Goal: Task Accomplishment & Management: Complete application form

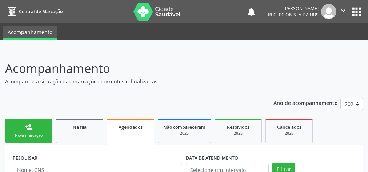
scroll to position [260, 0]
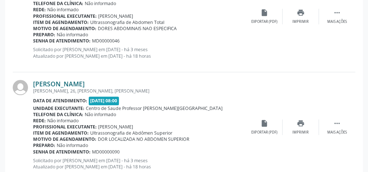
click at [67, 83] on link "[PERSON_NAME]" at bounding box center [59, 84] width 52 height 8
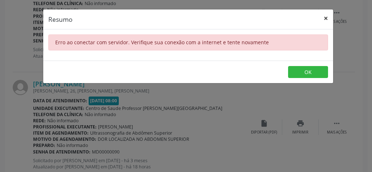
click at [330, 16] on button "×" at bounding box center [326, 18] width 15 height 18
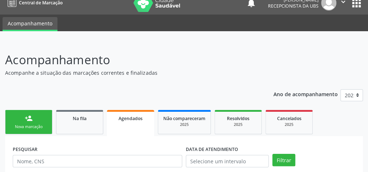
scroll to position [0, 0]
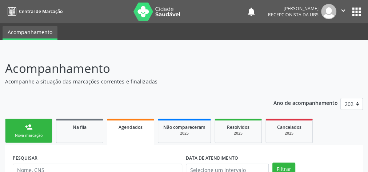
click at [30, 136] on div "Nova marcação" at bounding box center [29, 135] width 36 height 5
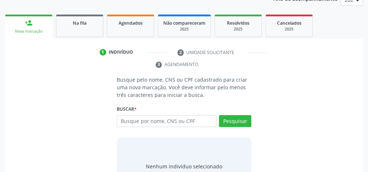
scroll to position [137, 0]
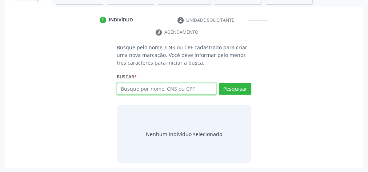
click at [185, 86] on input "text" at bounding box center [167, 89] width 100 height 12
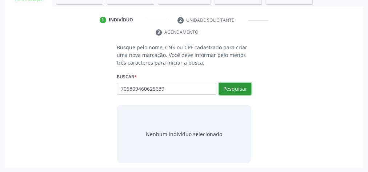
click at [243, 89] on button "Pesquisar" at bounding box center [235, 89] width 32 height 12
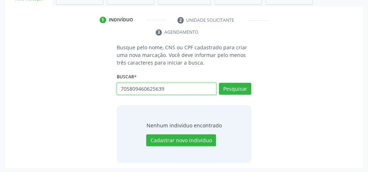
click at [172, 90] on input "705809460625639" at bounding box center [167, 89] width 100 height 12
type input "7"
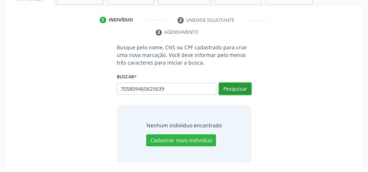
click at [240, 89] on button "Pesquisar" at bounding box center [235, 89] width 32 height 12
click at [240, 87] on button "Pesquisar" at bounding box center [235, 89] width 32 height 12
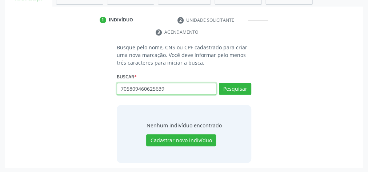
click at [187, 89] on input "705809460625639" at bounding box center [167, 89] width 100 height 12
type input "7"
click at [192, 87] on input "text" at bounding box center [167, 89] width 100 height 12
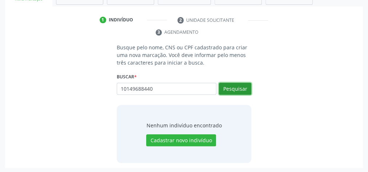
click at [233, 91] on button "Pesquisar" at bounding box center [235, 89] width 32 height 12
click at [243, 86] on button "Pesquisar" at bounding box center [235, 89] width 32 height 12
click at [233, 86] on button "Pesquisar" at bounding box center [235, 89] width 32 height 12
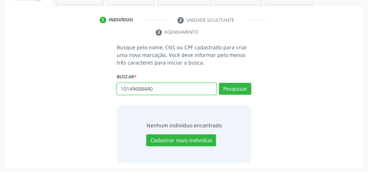
click at [197, 92] on input "10149688440" at bounding box center [167, 89] width 100 height 12
type input "1"
type input "9"
type input "07121599406"
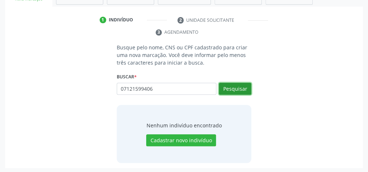
click at [237, 89] on button "Pesquisar" at bounding box center [235, 89] width 32 height 12
click at [237, 86] on button "Pesquisar" at bounding box center [235, 89] width 32 height 12
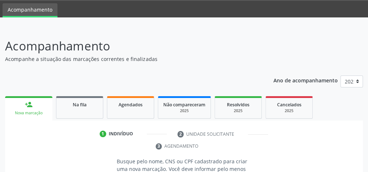
scroll to position [20, 0]
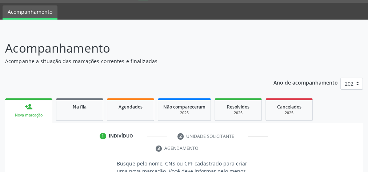
click at [289, 43] on header "Acompanhamento Acompanhe a situação das marcações correntes e finalizadas Relat…" at bounding box center [184, 52] width 358 height 26
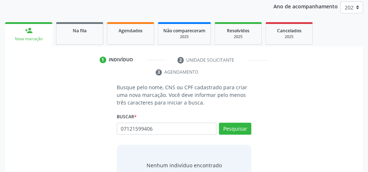
scroll to position [108, 0]
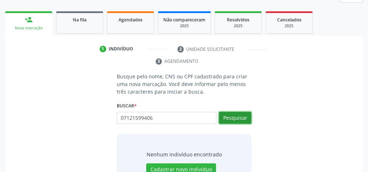
click at [238, 117] on button "Pesquisar" at bounding box center [235, 118] width 32 height 12
click at [241, 118] on div "07121599406 Busque por nome, CNS ou CPF [PERSON_NAME] da Conceição CPF: 071.215…" at bounding box center [184, 120] width 135 height 17
click at [241, 118] on button "Pesquisar" at bounding box center [235, 118] width 32 height 12
click at [236, 119] on div "07121599406 Busque por nome, CNS ou CPF [PERSON_NAME] da Conceição CPF: 071.215…" at bounding box center [184, 120] width 135 height 17
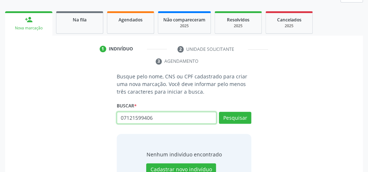
click at [160, 116] on input "07121599406" at bounding box center [167, 118] width 100 height 12
type input "0"
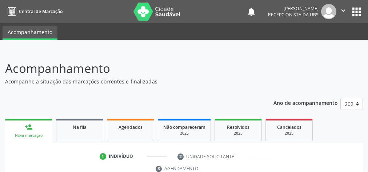
scroll to position [132, 0]
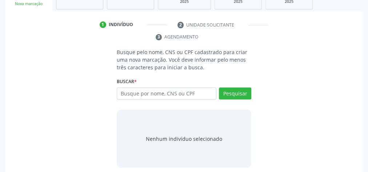
click at [175, 95] on input "text" at bounding box center [167, 94] width 100 height 12
type input "05890881574"
click at [244, 92] on button "Pesquisar" at bounding box center [235, 94] width 32 height 12
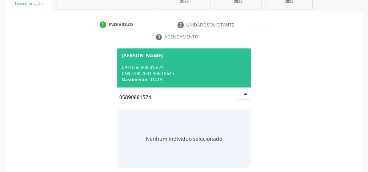
click at [191, 69] on div "CPF: 058.908.815-74" at bounding box center [183, 67] width 125 height 6
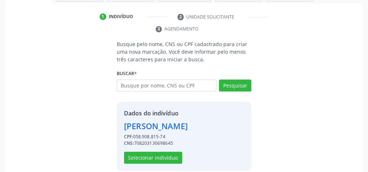
scroll to position [148, 0]
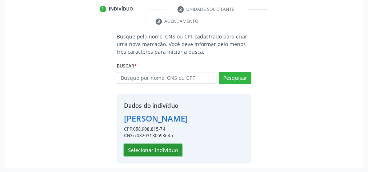
click at [161, 150] on button "Selecionar indivíduo" at bounding box center [153, 150] width 58 height 12
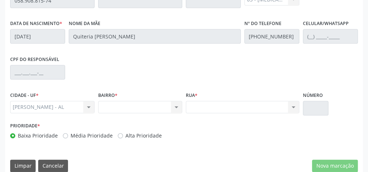
scroll to position [264, 0]
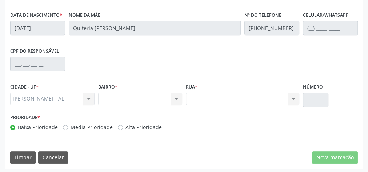
click at [174, 99] on div "Nenhum resultado encontrado para: " " Não há nenhuma opção para ser exibida." at bounding box center [140, 99] width 84 height 12
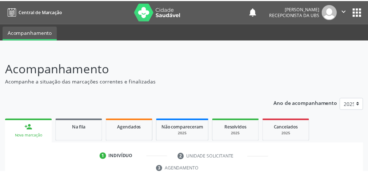
scroll to position [137, 0]
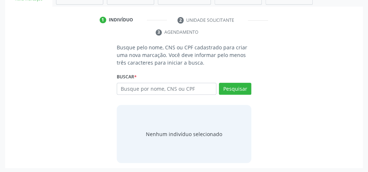
click at [166, 89] on input "text" at bounding box center [167, 89] width 100 height 12
click at [168, 88] on input "text" at bounding box center [167, 89] width 100 height 12
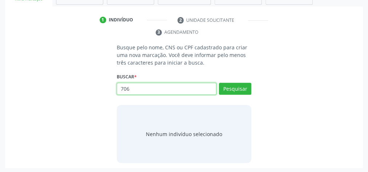
click at [160, 91] on input "706" at bounding box center [167, 89] width 100 height 12
type input "706902115566934"
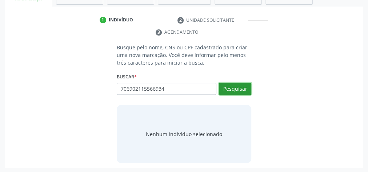
click at [244, 83] on button "Pesquisar" at bounding box center [235, 89] width 32 height 12
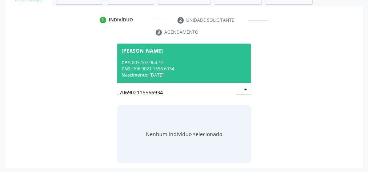
click at [194, 61] on div "CPF: 803.107.964-15" at bounding box center [183, 63] width 125 height 6
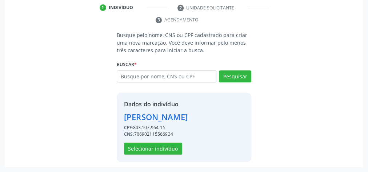
scroll to position [160, 0]
click at [170, 148] on button "Selecionar indivíduo" at bounding box center [153, 149] width 58 height 12
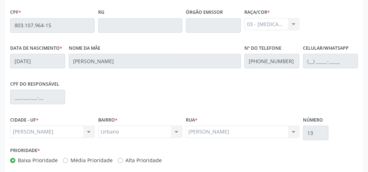
scroll to position [264, 0]
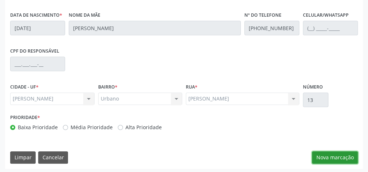
click at [340, 156] on button "Nova marcação" at bounding box center [335, 158] width 46 height 12
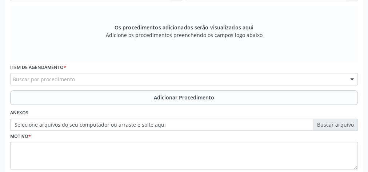
scroll to position [147, 0]
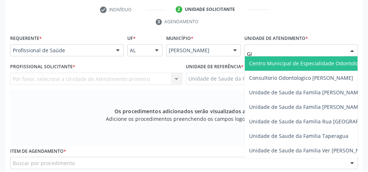
type input "GIS"
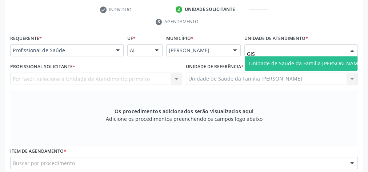
click at [300, 63] on span "Unidade de Saude da Familia [PERSON_NAME]" at bounding box center [306, 63] width 114 height 7
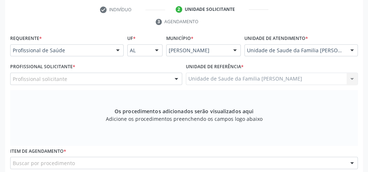
click at [179, 79] on div at bounding box center [176, 79] width 11 height 12
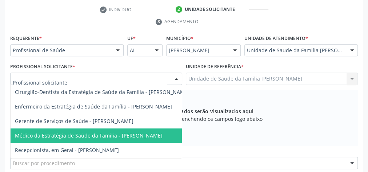
click at [157, 138] on span "Médico da Estratégia de Saúde da Família - Elenice Leite Alves Gomes" at bounding box center [89, 135] width 148 height 7
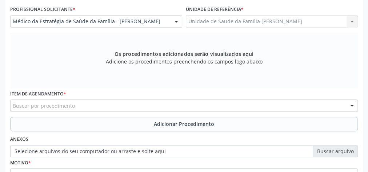
scroll to position [205, 0]
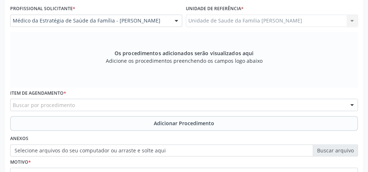
click at [162, 105] on div "Buscar por procedimento" at bounding box center [184, 105] width 348 height 12
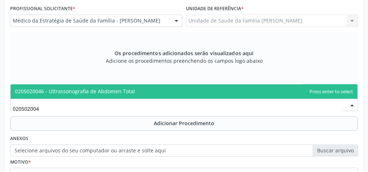
type input "0205020046"
click at [109, 93] on span "0205020046 - Ultrassonografia de Abdomen Total" at bounding box center [75, 91] width 120 height 7
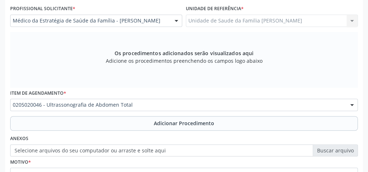
click at [164, 124] on span "Adicionar Procedimento" at bounding box center [184, 124] width 60 height 8
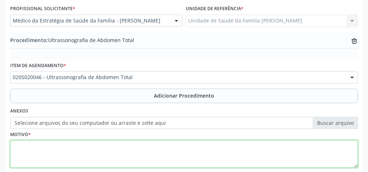
click at [155, 144] on textarea at bounding box center [184, 154] width 348 height 28
type textarea "DOR ABDOMINAL A ESCLARECDER"
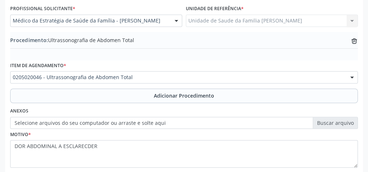
click at [337, 121] on label "Selecione arquivos do seu computador ou arraste e solte aqui" at bounding box center [184, 123] width 348 height 12
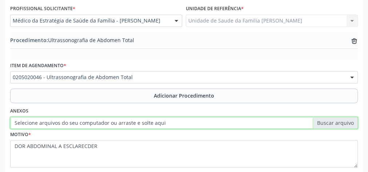
click at [337, 121] on input "Selecione arquivos do seu computador ou arraste e solte aqui" at bounding box center [184, 123] width 348 height 12
type input "C:\fakepath\ABDT.jpeg"
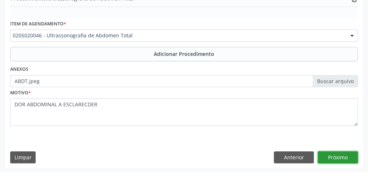
click at [347, 154] on button "Próximo" at bounding box center [338, 158] width 40 height 12
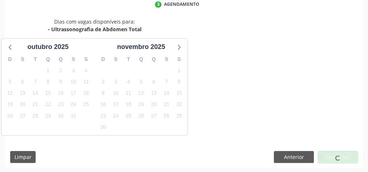
scroll to position [193, 0]
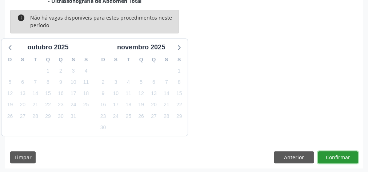
click at [344, 155] on button "Confirmar" at bounding box center [338, 158] width 40 height 12
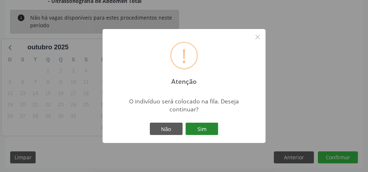
click at [208, 129] on button "Sim" at bounding box center [201, 129] width 33 height 12
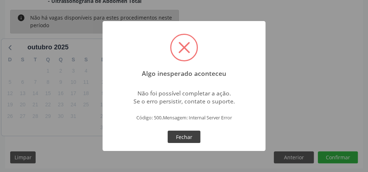
click at [195, 139] on button "Fechar" at bounding box center [184, 137] width 33 height 12
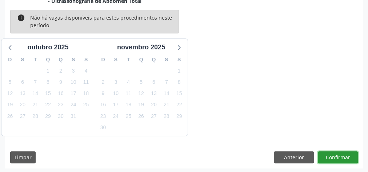
click at [334, 159] on button "Confirmar" at bounding box center [338, 158] width 40 height 12
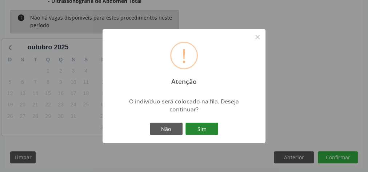
click at [205, 131] on button "Sim" at bounding box center [201, 129] width 33 height 12
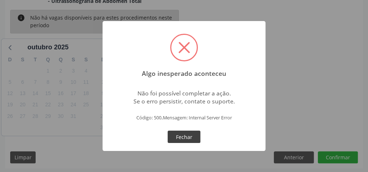
click at [196, 134] on button "Fechar" at bounding box center [184, 137] width 33 height 12
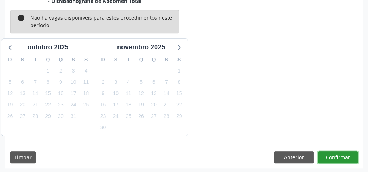
click at [344, 160] on button "Confirmar" at bounding box center [338, 158] width 40 height 12
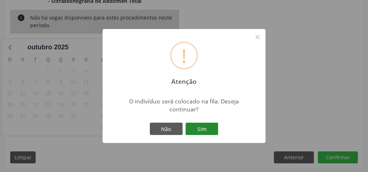
click at [212, 129] on button "Sim" at bounding box center [201, 129] width 33 height 12
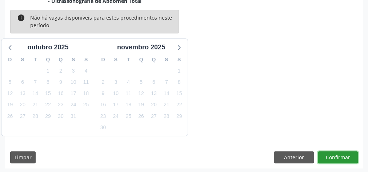
click at [335, 156] on button "Confirmar" at bounding box center [338, 158] width 40 height 12
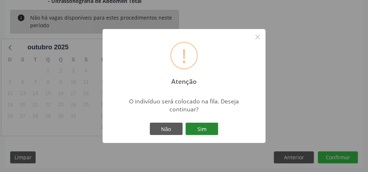
click at [212, 129] on button "Sim" at bounding box center [201, 129] width 33 height 12
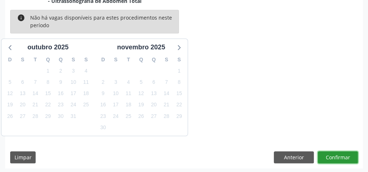
click at [339, 157] on button "Confirmar" at bounding box center [338, 158] width 40 height 12
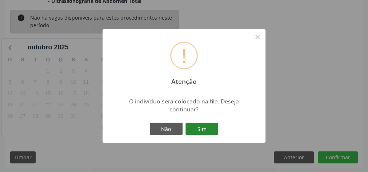
click at [205, 132] on button "Sim" at bounding box center [201, 129] width 33 height 12
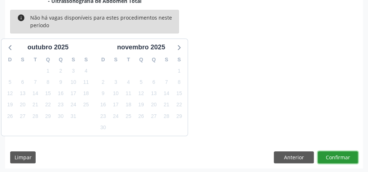
click at [344, 155] on button "Confirmar" at bounding box center [338, 158] width 40 height 12
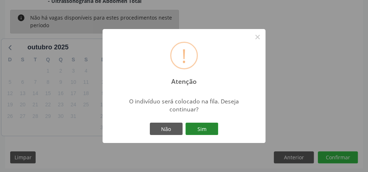
click at [211, 132] on button "Sim" at bounding box center [201, 129] width 33 height 12
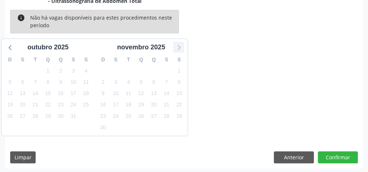
click at [177, 49] on icon at bounding box center [178, 47] width 9 height 9
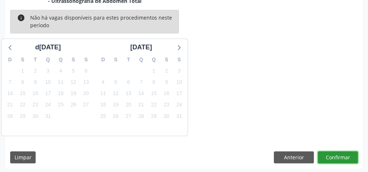
click at [345, 156] on button "Confirmar" at bounding box center [338, 158] width 40 height 12
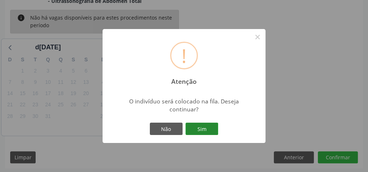
click at [208, 128] on button "Sim" at bounding box center [201, 129] width 33 height 12
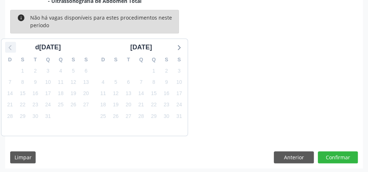
click at [14, 45] on icon at bounding box center [10, 47] width 9 height 9
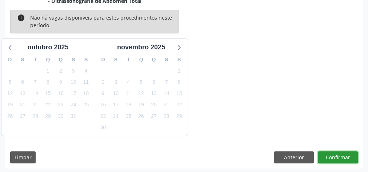
click at [332, 155] on button "Confirmar" at bounding box center [338, 158] width 40 height 12
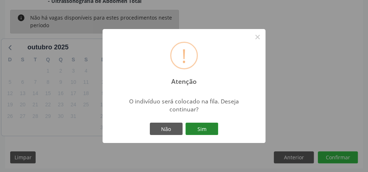
click at [207, 127] on button "Sim" at bounding box center [201, 129] width 33 height 12
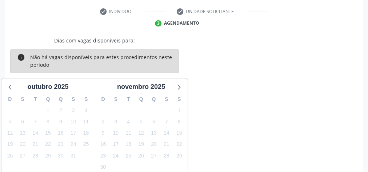
scroll to position [185, 0]
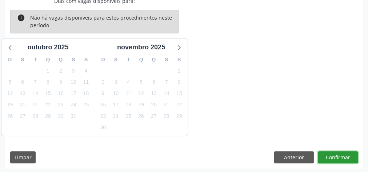
click at [341, 154] on button "Confirmar" at bounding box center [338, 158] width 40 height 12
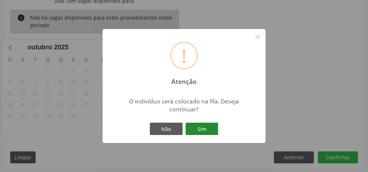
click at [205, 128] on button "Sim" at bounding box center [201, 129] width 33 height 12
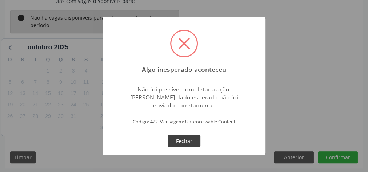
click at [199, 142] on button "Fechar" at bounding box center [184, 141] width 33 height 12
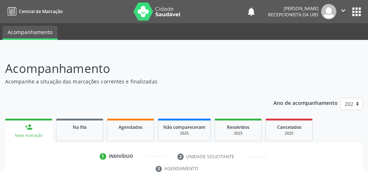
scroll to position [137, 0]
